Goal: Navigation & Orientation: Find specific page/section

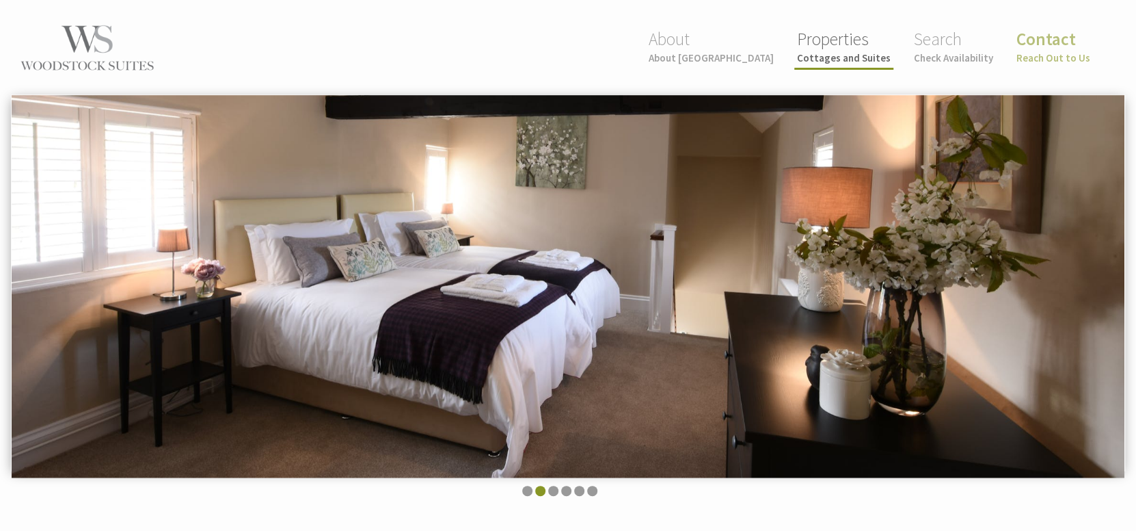
click at [849, 46] on link "Properties Cottages and Suites" at bounding box center [844, 46] width 94 height 36
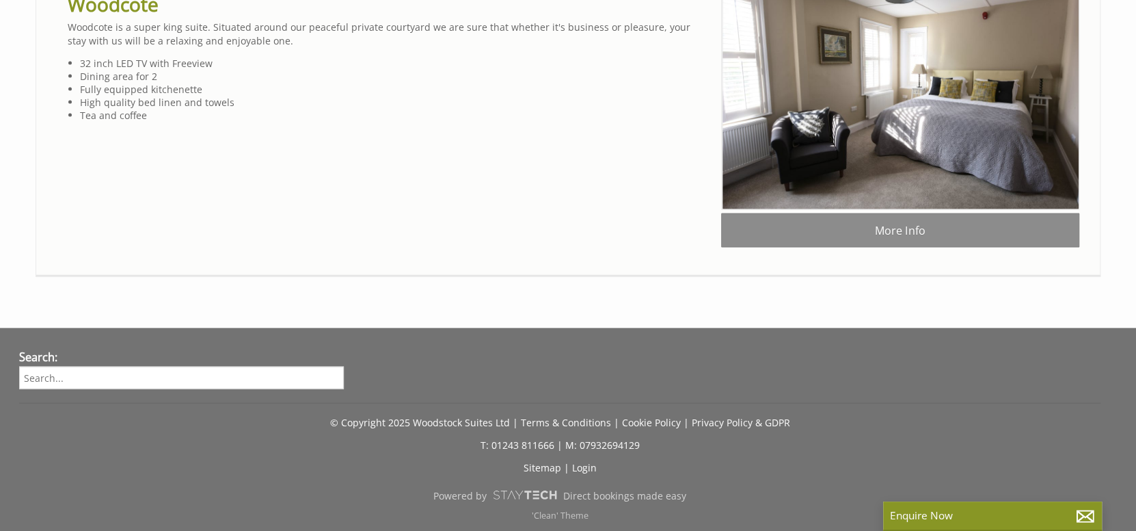
scroll to position [1983, 0]
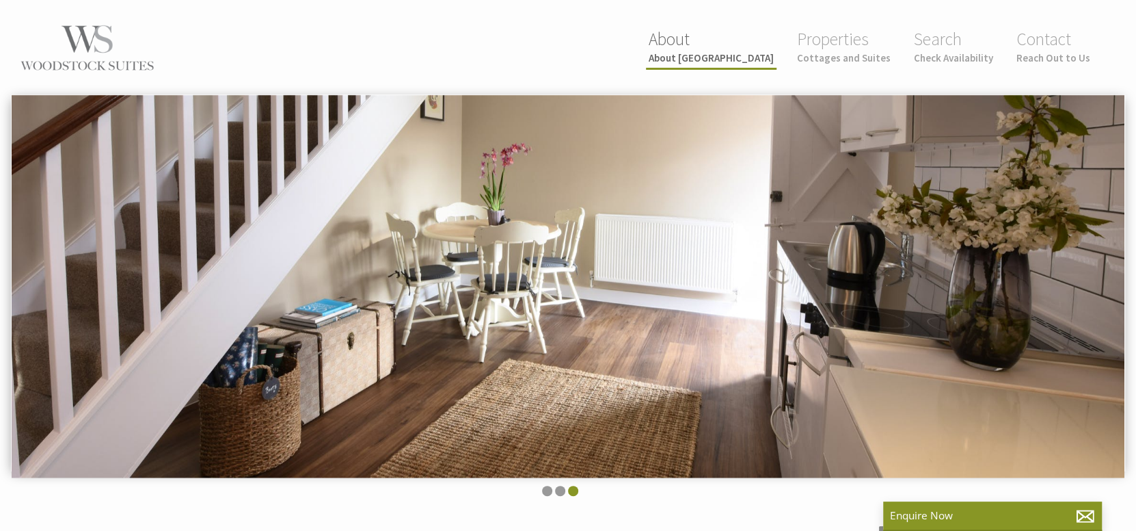
click at [741, 56] on small "About [GEOGRAPHIC_DATA]" at bounding box center [711, 57] width 125 height 13
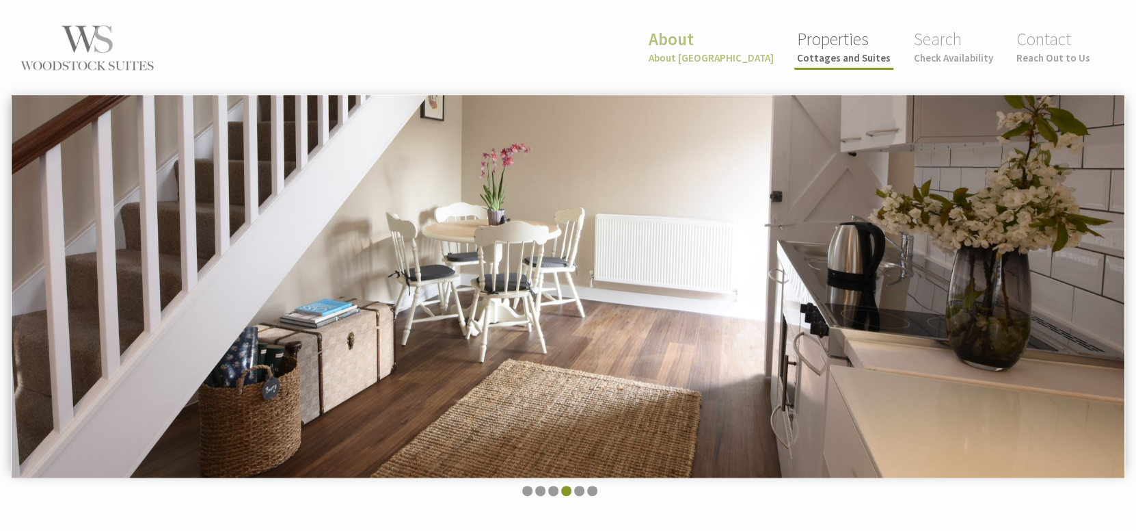
click at [839, 53] on small "Cottages and Suites" at bounding box center [844, 57] width 94 height 13
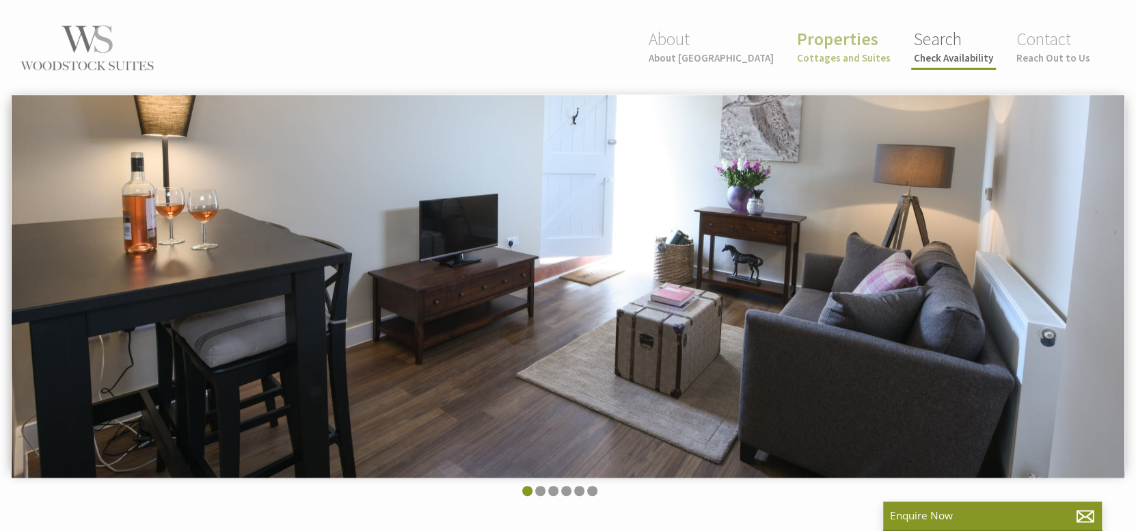
click at [961, 56] on small "Check Availability" at bounding box center [953, 57] width 79 height 13
